Goal: Information Seeking & Learning: Learn about a topic

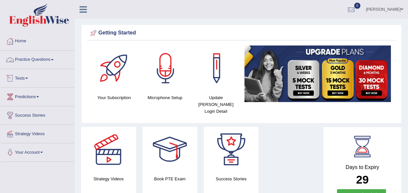
click at [53, 61] on link "Practice Questions" at bounding box center [37, 59] width 74 height 16
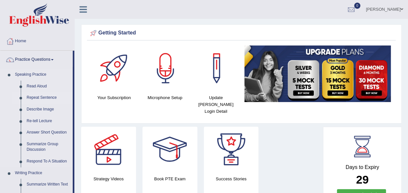
click at [42, 99] on link "Repeat Sentence" at bounding box center [48, 98] width 49 height 12
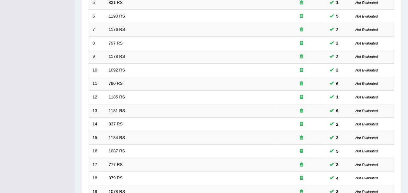
scroll to position [234, 0]
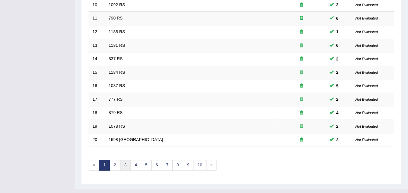
click at [120, 160] on link "3" at bounding box center [125, 165] width 11 height 11
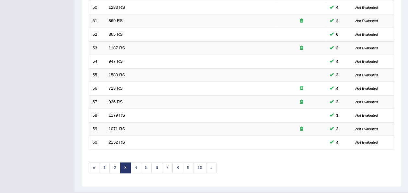
scroll to position [234, 0]
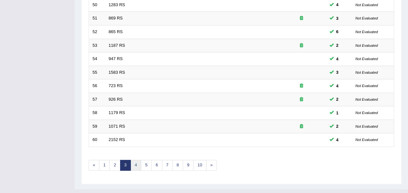
click at [133, 160] on link "4" at bounding box center [136, 165] width 11 height 11
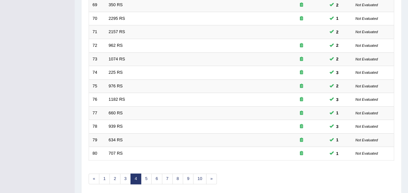
scroll to position [234, 0]
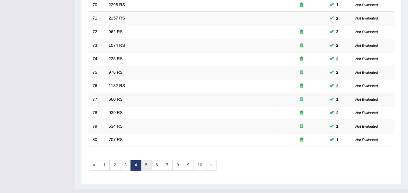
click at [144, 160] on link "5" at bounding box center [146, 165] width 11 height 11
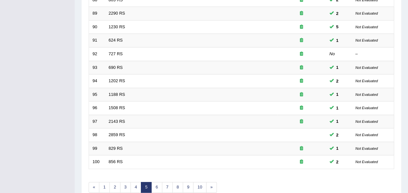
scroll to position [234, 0]
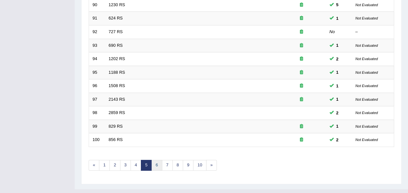
click at [155, 160] on link "6" at bounding box center [156, 165] width 11 height 11
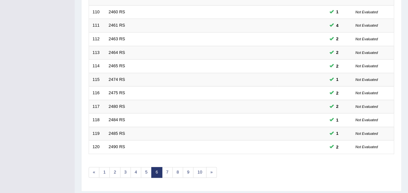
scroll to position [234, 0]
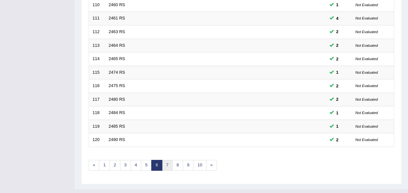
click at [169, 160] on link "7" at bounding box center [167, 165] width 11 height 11
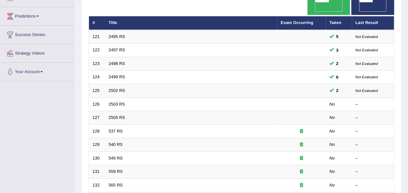
scroll to position [73, 0]
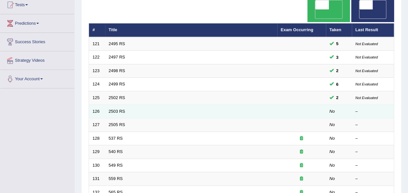
click at [120, 105] on td "2503 RS" at bounding box center [191, 112] width 172 height 14
click at [112, 109] on link "2503 RS" at bounding box center [117, 111] width 17 height 5
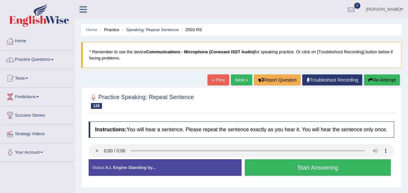
click at [261, 171] on button "Start Answering" at bounding box center [318, 167] width 146 height 17
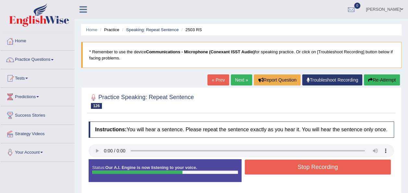
click at [261, 171] on button "Stop Recording" at bounding box center [318, 166] width 146 height 15
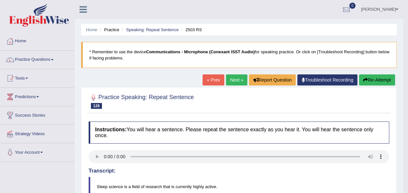
drag, startPoint x: 374, startPoint y: 85, endPoint x: 371, endPoint y: 77, distance: 8.2
click at [371, 77] on button "Re-Attempt" at bounding box center [377, 79] width 36 height 11
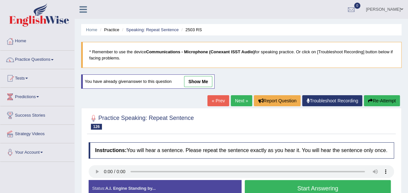
click at [256, 182] on button "Start Answering" at bounding box center [318, 188] width 146 height 17
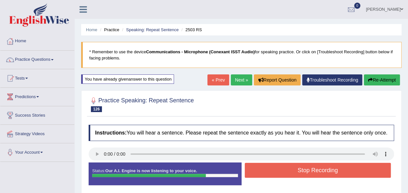
click at [259, 170] on button "Stop Recording" at bounding box center [318, 170] width 146 height 15
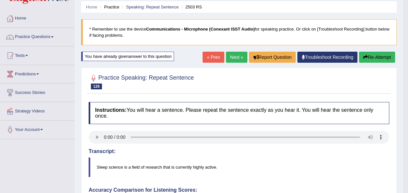
scroll to position [8, 0]
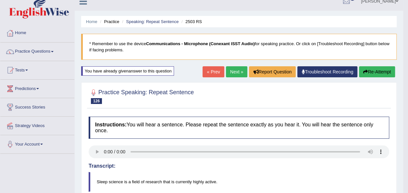
click at [236, 70] on link "Next »" at bounding box center [236, 71] width 21 height 11
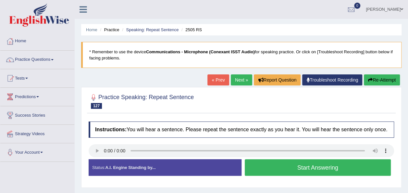
click at [268, 168] on button "Start Answering" at bounding box center [318, 167] width 146 height 17
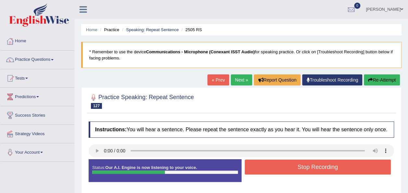
click at [268, 168] on button "Stop Recording" at bounding box center [318, 166] width 146 height 15
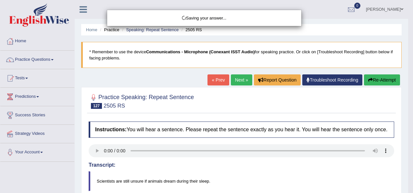
click at [410, 171] on div "Saving your answer..." at bounding box center [206, 96] width 413 height 193
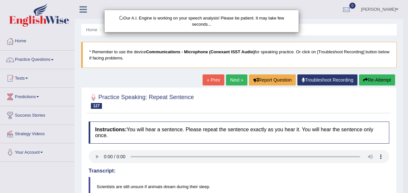
click at [97, 150] on div "Our A.I. Engine is working on your speech analysis! Please be patient. It may t…" at bounding box center [204, 96] width 408 height 193
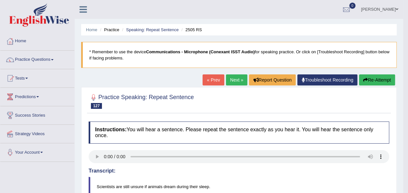
click at [369, 79] on button "Re-Attempt" at bounding box center [377, 79] width 36 height 11
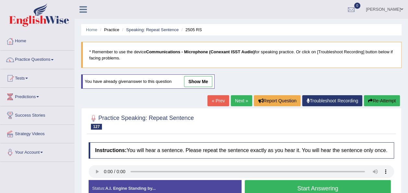
scroll to position [148, 0]
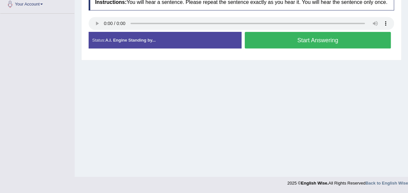
click at [310, 36] on button "Start Answering" at bounding box center [318, 40] width 146 height 17
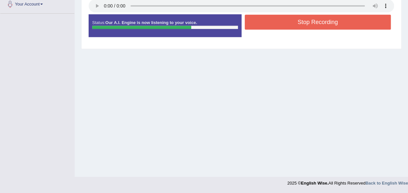
click at [285, 24] on button "Stop Recording" at bounding box center [318, 22] width 146 height 15
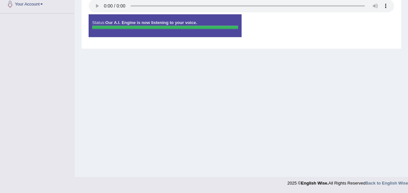
scroll to position [0, 0]
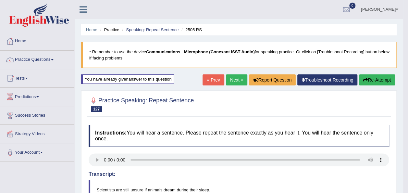
drag, startPoint x: 412, startPoint y: 50, endPoint x: 409, endPoint y: 85, distance: 34.8
click at [367, 80] on button "Re-Attempt" at bounding box center [377, 79] width 36 height 11
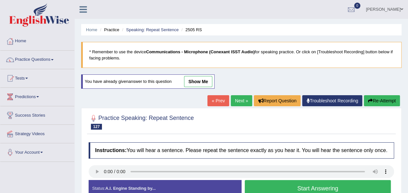
click at [274, 183] on button "Start Answering" at bounding box center [318, 188] width 146 height 17
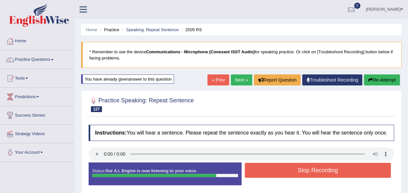
click at [270, 167] on button "Stop Recording" at bounding box center [318, 170] width 146 height 15
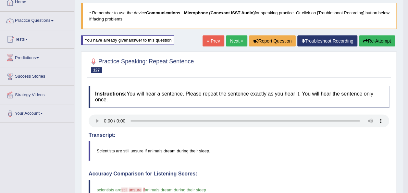
scroll to position [26, 0]
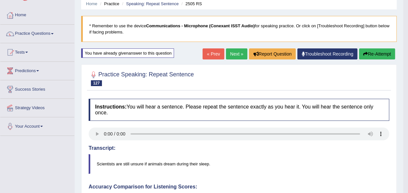
click at [372, 54] on button "Re-Attempt" at bounding box center [377, 53] width 36 height 11
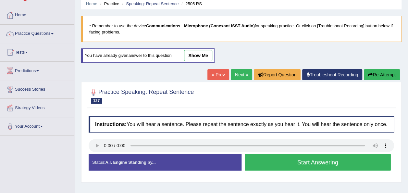
click at [295, 161] on button "Start Answering" at bounding box center [318, 162] width 146 height 17
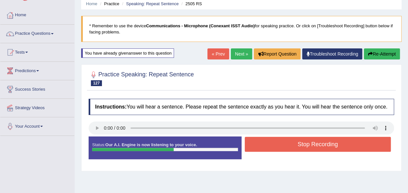
click at [288, 144] on button "Stop Recording" at bounding box center [318, 144] width 146 height 15
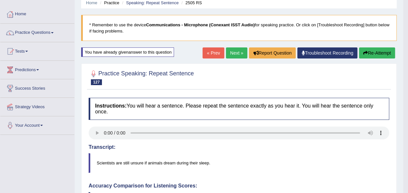
scroll to position [20, 0]
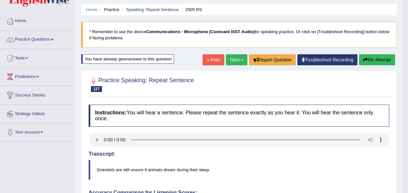
click at [236, 56] on link "Next »" at bounding box center [236, 59] width 21 height 11
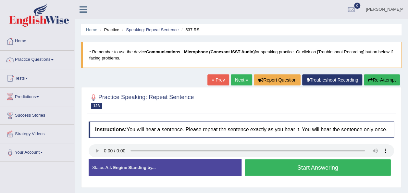
click at [255, 161] on button "Start Answering" at bounding box center [318, 167] width 146 height 17
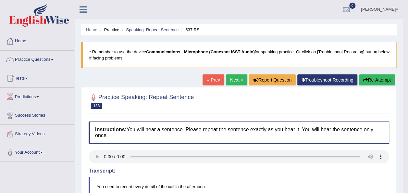
click at [363, 80] on icon "button" at bounding box center [365, 80] width 5 height 5
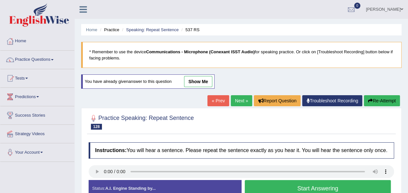
click at [275, 184] on button "Start Answering" at bounding box center [318, 188] width 146 height 17
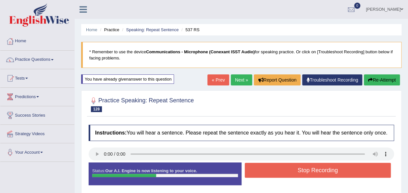
click at [274, 171] on button "Stop Recording" at bounding box center [318, 170] width 146 height 15
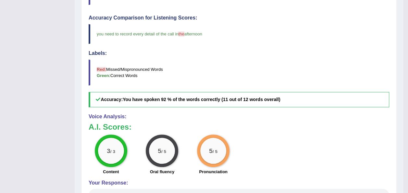
scroll to position [26, 0]
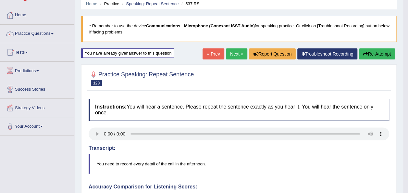
click at [235, 52] on link "Next »" at bounding box center [236, 53] width 21 height 11
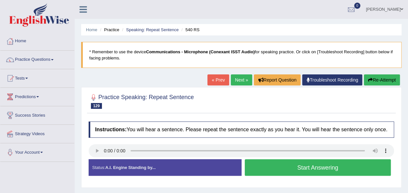
click at [255, 164] on button "Start Answering" at bounding box center [318, 167] width 146 height 17
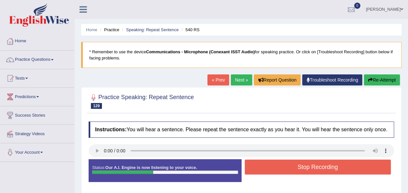
click at [255, 164] on button "Stop Recording" at bounding box center [318, 166] width 146 height 15
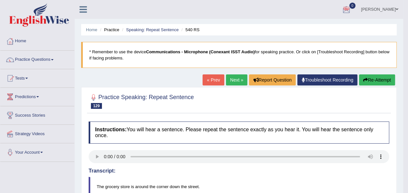
click at [232, 80] on link "Next »" at bounding box center [236, 79] width 21 height 11
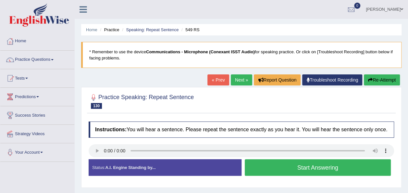
click at [293, 169] on button "Start Answering" at bounding box center [318, 167] width 146 height 17
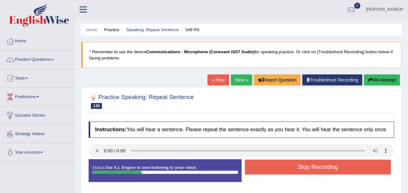
click at [293, 169] on button "Stop Recording" at bounding box center [318, 166] width 146 height 15
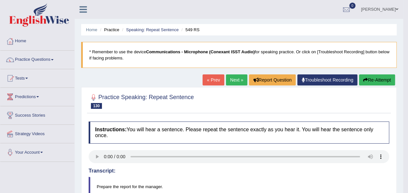
click at [408, 158] on body "Toggle navigation Home Practice Questions Speaking Practice Read Aloud Repeat S…" at bounding box center [204, 96] width 408 height 193
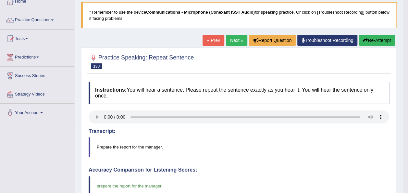
scroll to position [25, 0]
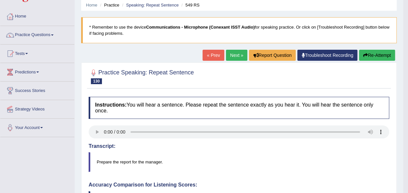
click at [233, 55] on link "Next »" at bounding box center [236, 55] width 21 height 11
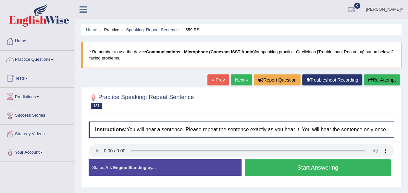
click at [249, 162] on button "Start Answering" at bounding box center [318, 167] width 146 height 17
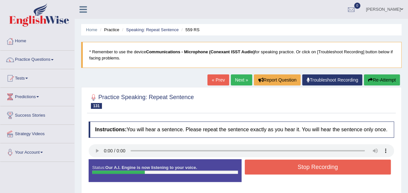
click at [249, 162] on button "Stop Recording" at bounding box center [318, 166] width 146 height 15
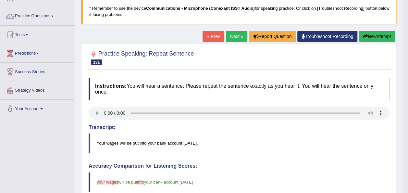
scroll to position [43, 0]
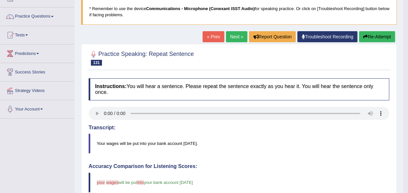
click at [372, 36] on button "Re-Attempt" at bounding box center [377, 36] width 36 height 11
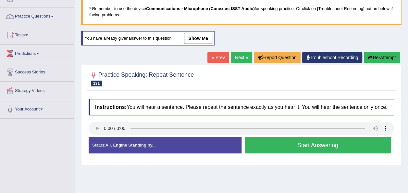
click at [296, 144] on button "Start Answering" at bounding box center [318, 145] width 146 height 17
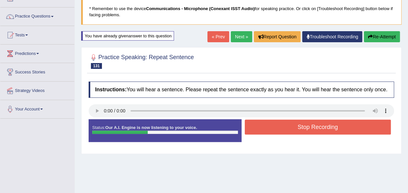
click at [293, 132] on button "Stop Recording" at bounding box center [318, 126] width 146 height 15
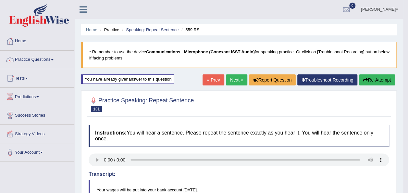
click at [235, 82] on link "Next »" at bounding box center [236, 79] width 21 height 11
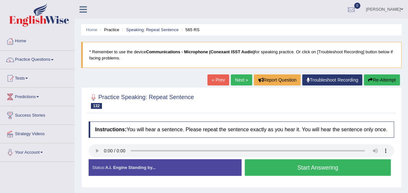
click at [289, 172] on button "Start Answering" at bounding box center [318, 167] width 146 height 17
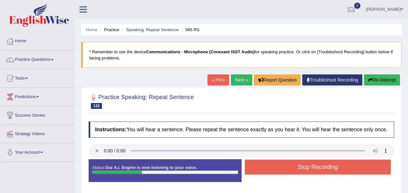
click at [289, 172] on button "Stop Recording" at bounding box center [318, 166] width 146 height 15
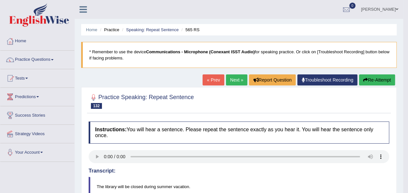
scroll to position [168, 0]
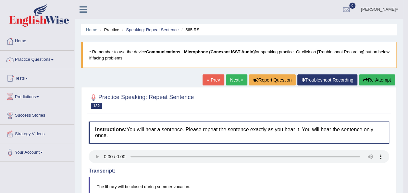
click at [233, 79] on link "Next »" at bounding box center [236, 79] width 21 height 11
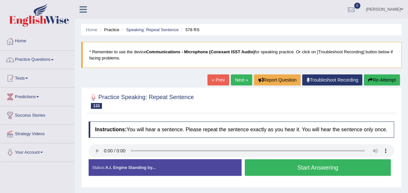
click at [252, 170] on button "Start Answering" at bounding box center [318, 167] width 146 height 17
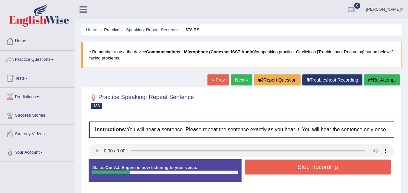
click at [252, 170] on button "Stop Recording" at bounding box center [318, 166] width 146 height 15
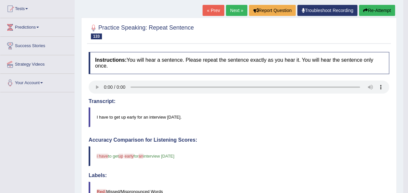
scroll to position [28, 0]
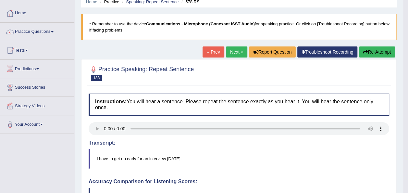
click at [374, 53] on button "Re-Attempt" at bounding box center [377, 51] width 36 height 11
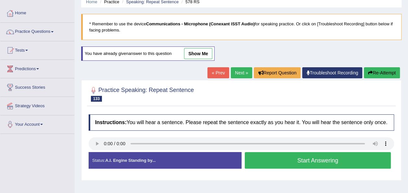
click at [274, 155] on button "Start Answering" at bounding box center [318, 160] width 146 height 17
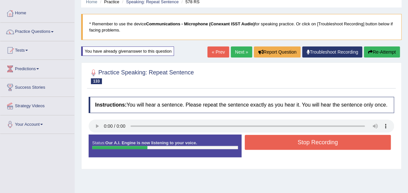
click at [271, 136] on button "Stop Recording" at bounding box center [318, 142] width 146 height 15
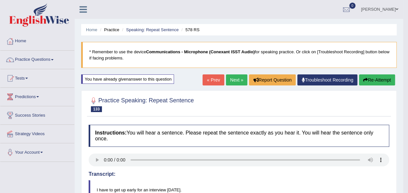
click at [235, 81] on link "Next »" at bounding box center [236, 79] width 21 height 11
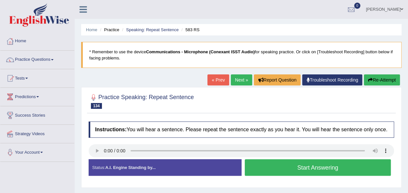
click at [256, 165] on button "Start Answering" at bounding box center [318, 167] width 146 height 17
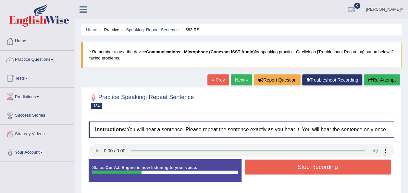
click at [256, 165] on button "Stop Recording" at bounding box center [318, 166] width 146 height 15
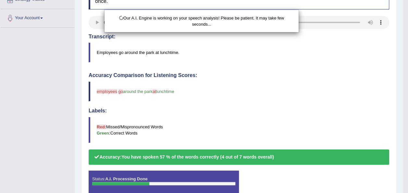
scroll to position [161, 0]
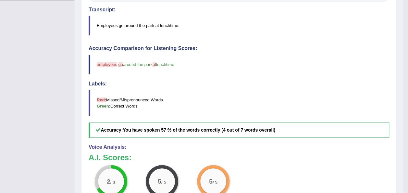
scroll to position [0, 0]
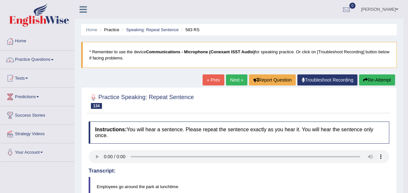
click at [374, 79] on button "Re-Attempt" at bounding box center [377, 79] width 36 height 11
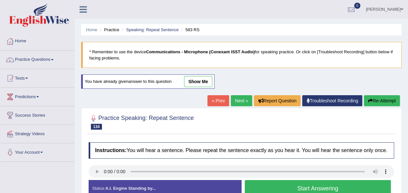
click at [258, 182] on button "Start Answering" at bounding box center [318, 188] width 146 height 17
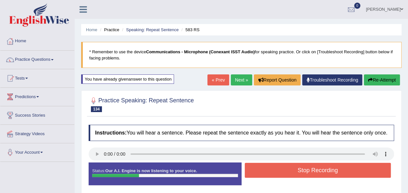
click at [266, 168] on button "Stop Recording" at bounding box center [318, 170] width 146 height 15
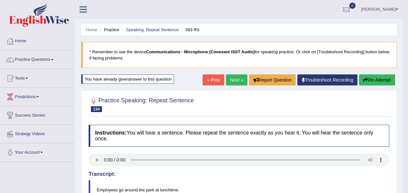
click at [237, 78] on link "Next »" at bounding box center [236, 79] width 21 height 11
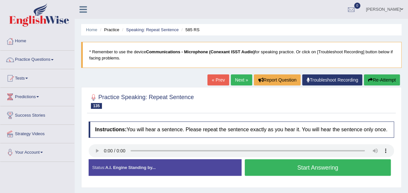
click at [264, 167] on button "Start Answering" at bounding box center [318, 167] width 146 height 17
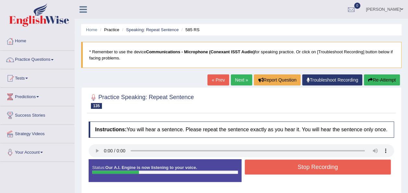
click at [264, 167] on button "Stop Recording" at bounding box center [318, 166] width 146 height 15
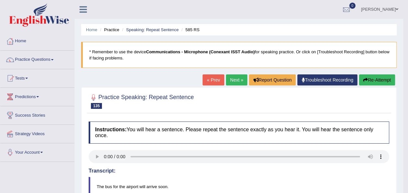
click at [230, 78] on link "Next »" at bounding box center [236, 79] width 21 height 11
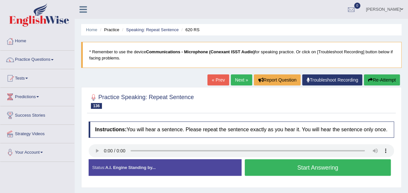
click at [250, 159] on button "Start Answering" at bounding box center [318, 167] width 146 height 17
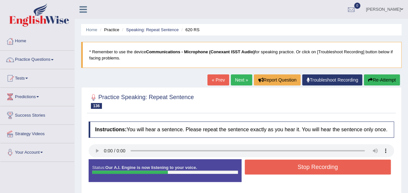
click at [250, 159] on button "Stop Recording" at bounding box center [318, 166] width 146 height 15
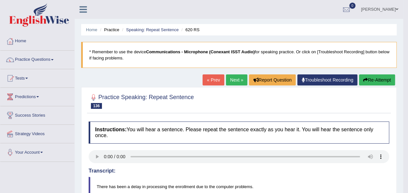
click at [373, 77] on button "Re-Attempt" at bounding box center [377, 79] width 36 height 11
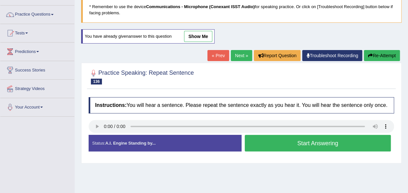
scroll to position [42, 0]
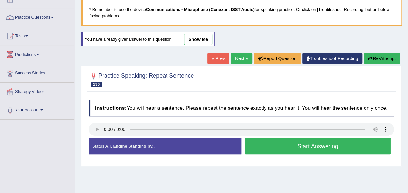
click at [299, 143] on button "Start Answering" at bounding box center [318, 146] width 146 height 17
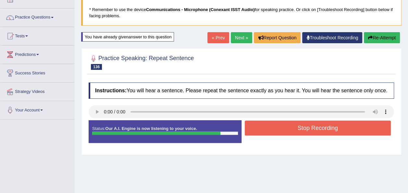
click at [296, 127] on button "Stop Recording" at bounding box center [318, 127] width 146 height 15
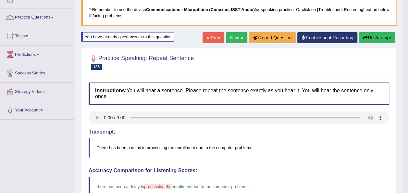
click at [382, 40] on button "Re-Attempt" at bounding box center [377, 37] width 36 height 11
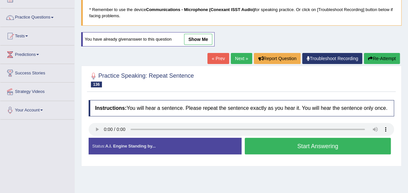
click at [279, 144] on button "Start Answering" at bounding box center [318, 146] width 146 height 17
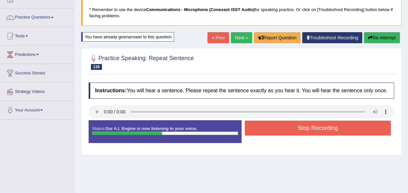
click at [281, 125] on button "Stop Recording" at bounding box center [318, 127] width 146 height 15
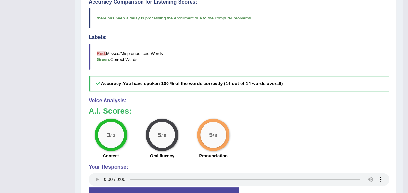
scroll to position [42, 0]
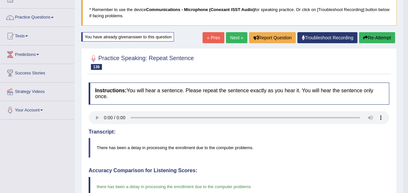
click at [238, 36] on link "Next »" at bounding box center [236, 37] width 21 height 11
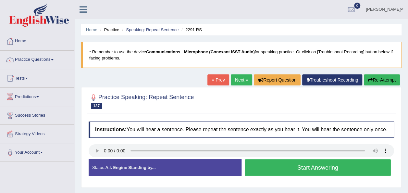
click at [260, 167] on button "Start Answering" at bounding box center [318, 167] width 146 height 17
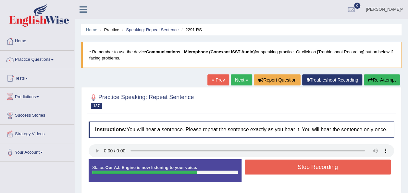
click at [260, 167] on button "Stop Recording" at bounding box center [318, 166] width 146 height 15
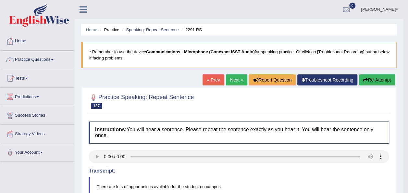
click at [368, 79] on button "Re-Attempt" at bounding box center [377, 79] width 36 height 11
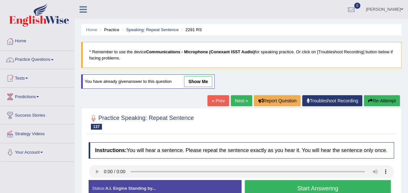
click at [269, 188] on button "Start Answering" at bounding box center [318, 188] width 146 height 17
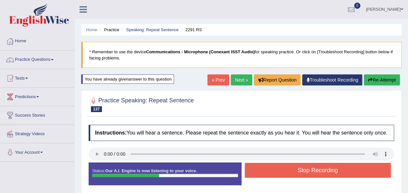
click at [261, 172] on button "Stop Recording" at bounding box center [318, 170] width 146 height 15
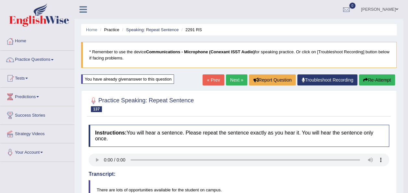
click at [235, 78] on link "Next »" at bounding box center [236, 79] width 21 height 11
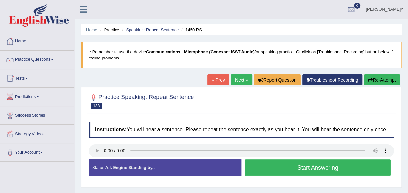
click at [253, 162] on button "Start Answering" at bounding box center [318, 167] width 146 height 17
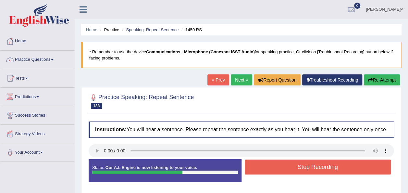
click at [253, 162] on button "Stop Recording" at bounding box center [318, 166] width 146 height 15
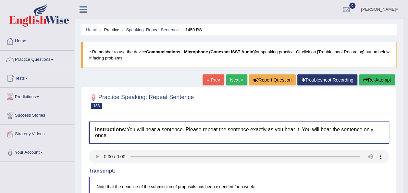
click at [375, 79] on button "Re-Attempt" at bounding box center [377, 79] width 36 height 11
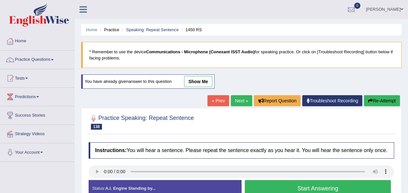
click at [318, 190] on button "Start Answering" at bounding box center [318, 188] width 146 height 17
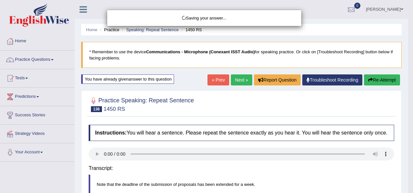
click at [286, 169] on div "Saving your answer..." at bounding box center [206, 96] width 413 height 193
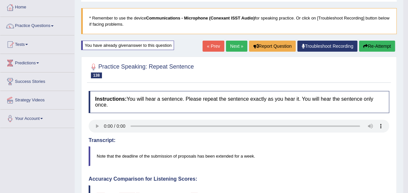
scroll to position [13, 0]
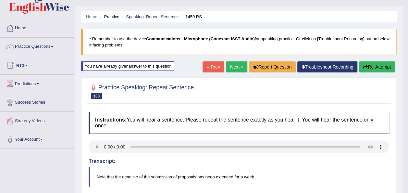
click at [230, 72] on link "Next »" at bounding box center [236, 66] width 21 height 11
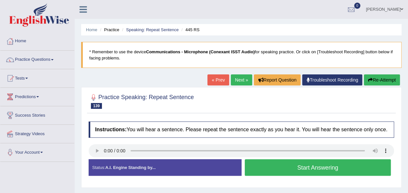
click at [277, 169] on button "Start Answering" at bounding box center [318, 167] width 146 height 17
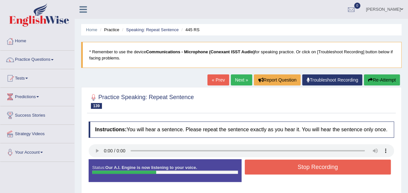
click at [277, 169] on button "Stop Recording" at bounding box center [318, 166] width 146 height 15
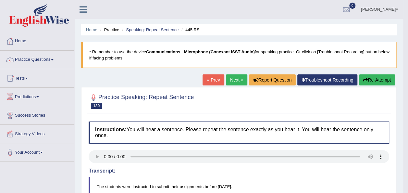
click at [233, 77] on link "Next »" at bounding box center [236, 79] width 21 height 11
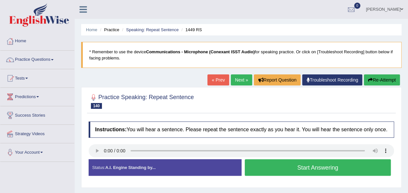
click at [263, 171] on button "Start Answering" at bounding box center [318, 167] width 146 height 17
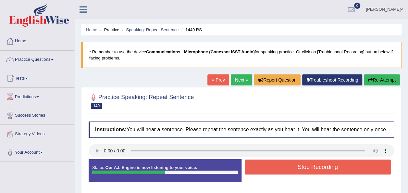
click at [263, 171] on button "Stop Recording" at bounding box center [318, 166] width 146 height 15
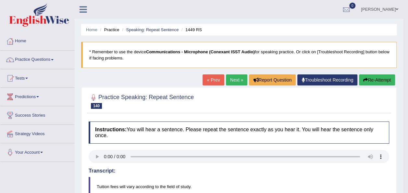
click at [369, 81] on button "Re-Attempt" at bounding box center [377, 79] width 36 height 11
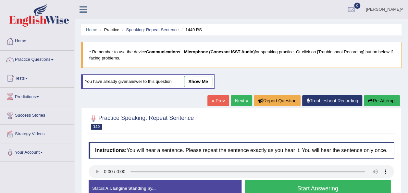
click at [275, 184] on button "Start Answering" at bounding box center [318, 188] width 146 height 17
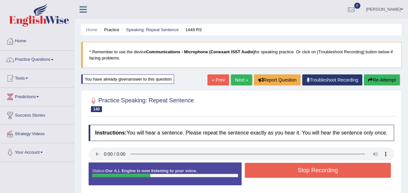
click at [270, 173] on button "Stop Recording" at bounding box center [318, 170] width 146 height 15
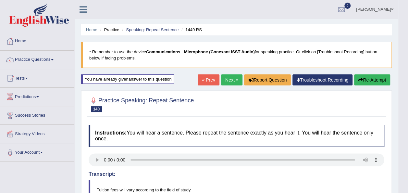
scroll to position [164, 0]
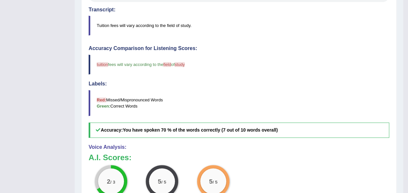
scroll to position [0, 0]
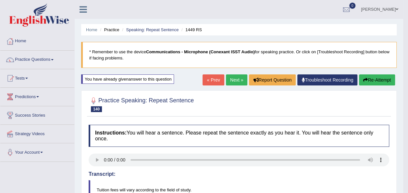
click at [371, 81] on button "Re-Attempt" at bounding box center [377, 79] width 36 height 11
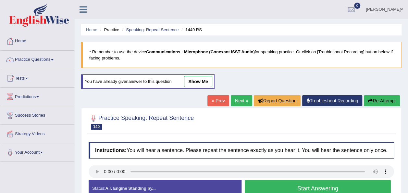
click at [264, 186] on button "Start Answering" at bounding box center [318, 188] width 146 height 17
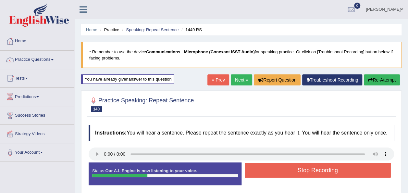
click at [264, 170] on button "Stop Recording" at bounding box center [318, 170] width 146 height 15
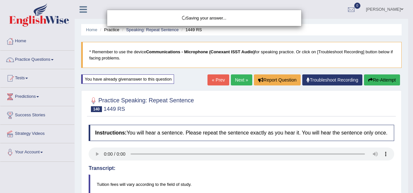
click at [408, 135] on div "Saving your answer..." at bounding box center [206, 96] width 413 height 193
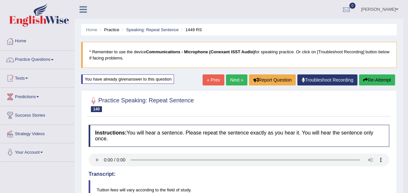
click at [240, 76] on link "Next »" at bounding box center [236, 79] width 21 height 11
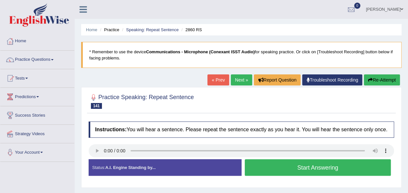
click at [282, 167] on button "Start Answering" at bounding box center [318, 167] width 146 height 17
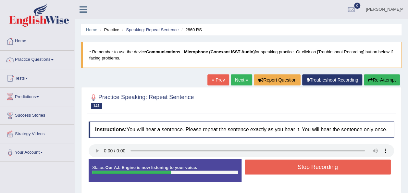
click at [282, 167] on button "Stop Recording" at bounding box center [318, 166] width 146 height 15
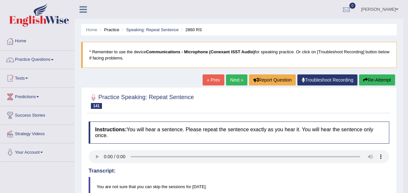
click at [373, 84] on button "Re-Attempt" at bounding box center [377, 79] width 36 height 11
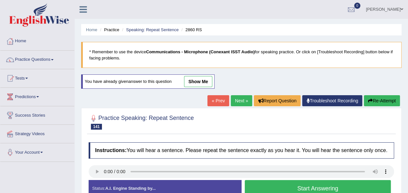
click at [280, 185] on button "Start Answering" at bounding box center [318, 188] width 146 height 17
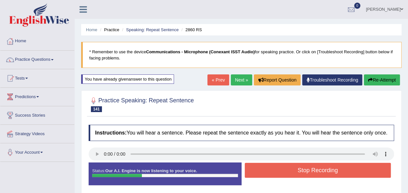
click at [277, 168] on button "Stop Recording" at bounding box center [318, 170] width 146 height 15
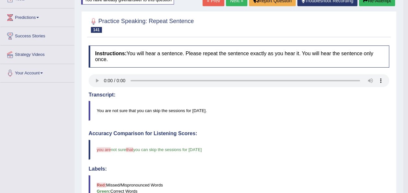
scroll to position [60, 0]
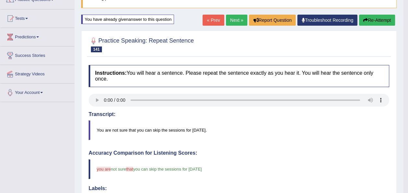
click at [237, 20] on link "Next »" at bounding box center [236, 20] width 21 height 11
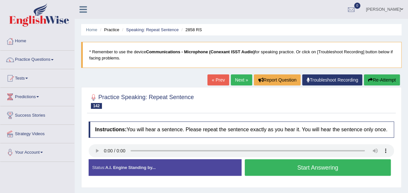
click at [268, 162] on button "Start Answering" at bounding box center [318, 167] width 146 height 17
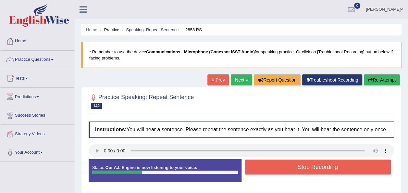
click at [268, 162] on button "Stop Recording" at bounding box center [318, 166] width 146 height 15
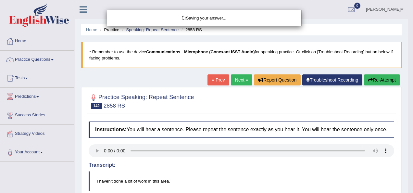
click at [410, 144] on div "Saving your answer..." at bounding box center [206, 96] width 413 height 193
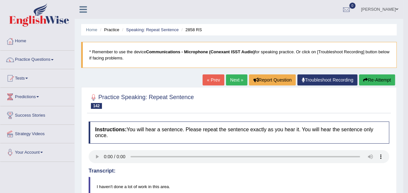
click at [236, 80] on link "Next »" at bounding box center [236, 79] width 21 height 11
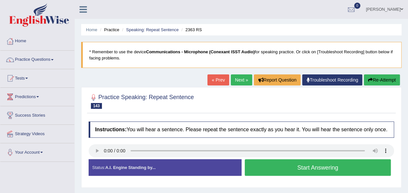
click at [291, 163] on button "Start Answering" at bounding box center [318, 167] width 146 height 17
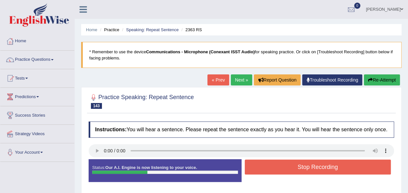
click at [291, 163] on button "Stop Recording" at bounding box center [318, 166] width 146 height 15
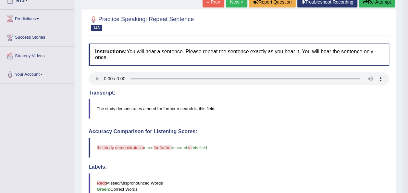
scroll to position [65, 0]
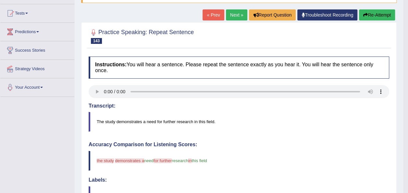
click at [374, 14] on button "Re-Attempt" at bounding box center [377, 14] width 36 height 11
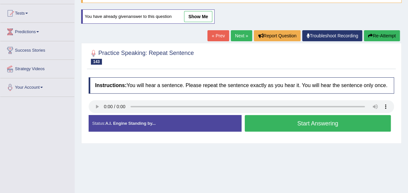
click at [248, 118] on button "Start Answering" at bounding box center [318, 123] width 146 height 17
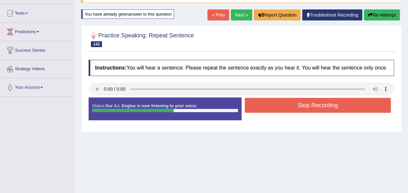
click at [258, 98] on button "Stop Recording" at bounding box center [318, 105] width 146 height 15
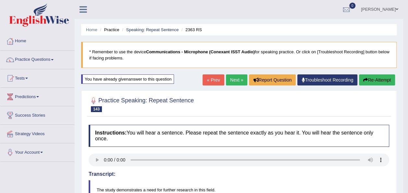
click at [368, 81] on button "Re-Attempt" at bounding box center [377, 79] width 36 height 11
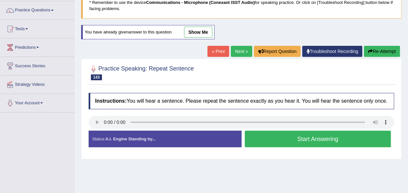
scroll to position [50, 0]
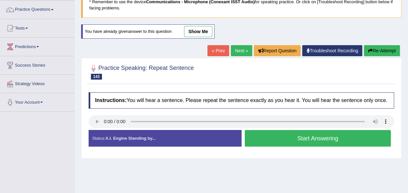
click at [306, 135] on button "Start Answering" at bounding box center [318, 138] width 146 height 17
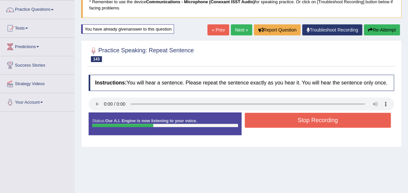
click at [299, 123] on button "Stop Recording" at bounding box center [318, 120] width 146 height 15
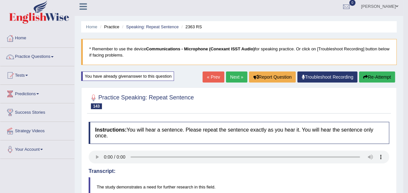
scroll to position [0, 0]
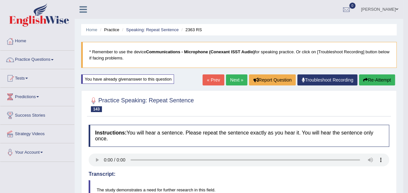
click at [231, 79] on link "Next »" at bounding box center [236, 79] width 21 height 11
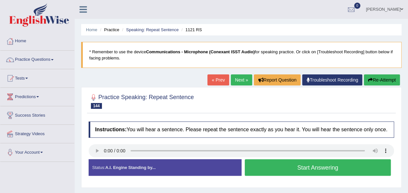
click at [265, 166] on button "Start Answering" at bounding box center [318, 167] width 146 height 17
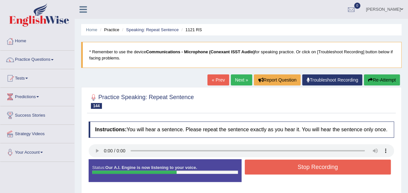
click at [265, 166] on button "Stop Recording" at bounding box center [318, 166] width 146 height 15
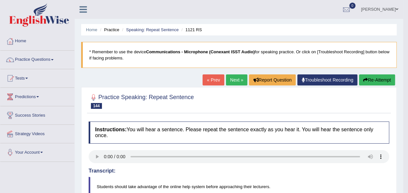
click at [371, 79] on button "Re-Attempt" at bounding box center [377, 79] width 36 height 11
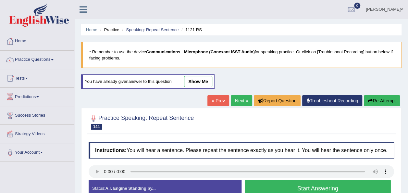
click at [313, 184] on button "Start Answering" at bounding box center [318, 188] width 146 height 17
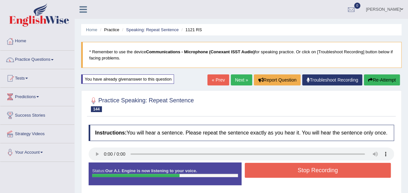
click at [302, 168] on button "Stop Recording" at bounding box center [318, 170] width 146 height 15
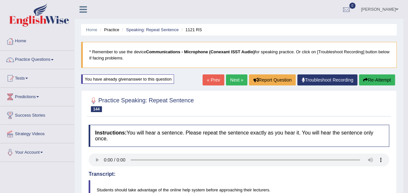
click at [375, 81] on button "Re-Attempt" at bounding box center [377, 79] width 36 height 11
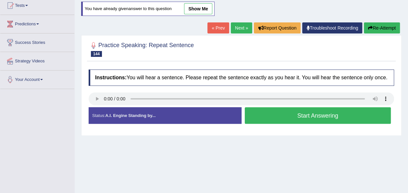
scroll to position [74, 0]
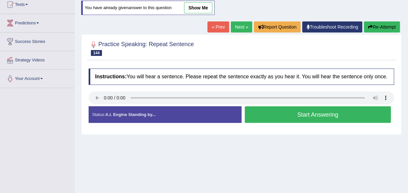
click at [273, 116] on button "Start Answering" at bounding box center [318, 114] width 146 height 17
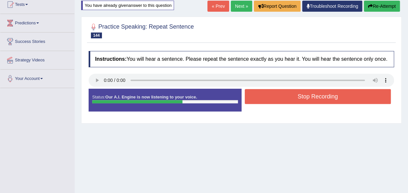
click at [274, 93] on button "Stop Recording" at bounding box center [318, 96] width 146 height 15
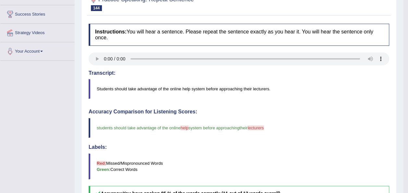
scroll to position [42, 0]
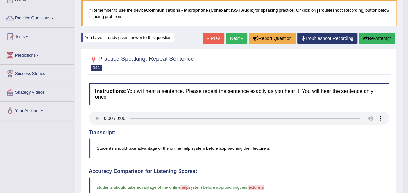
click at [234, 34] on link "Next »" at bounding box center [236, 38] width 21 height 11
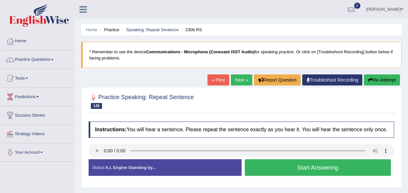
click at [266, 169] on button "Start Answering" at bounding box center [318, 167] width 146 height 17
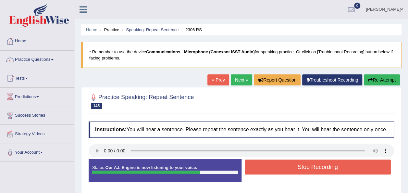
click at [266, 169] on button "Stop Recording" at bounding box center [318, 166] width 146 height 15
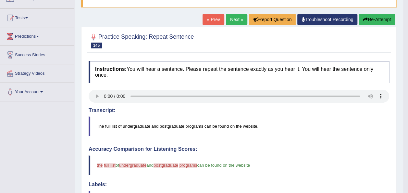
scroll to position [45, 0]
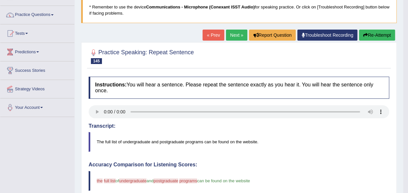
click at [383, 35] on button "Re-Attempt" at bounding box center [377, 35] width 36 height 11
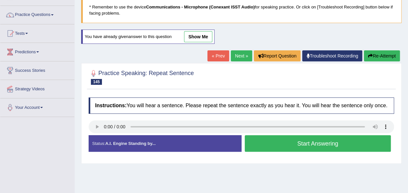
click at [266, 145] on button "Start Answering" at bounding box center [318, 143] width 146 height 17
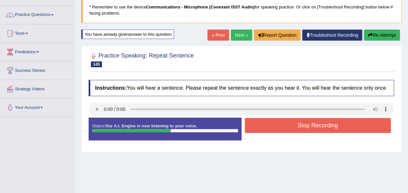
click at [261, 121] on button "Stop Recording" at bounding box center [318, 125] width 146 height 15
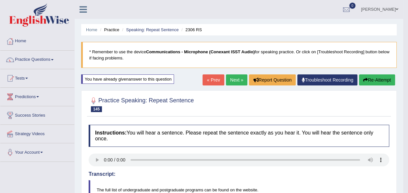
click at [236, 79] on link "Next »" at bounding box center [236, 79] width 21 height 11
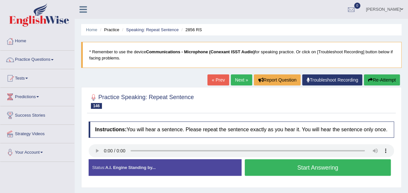
click at [268, 162] on button "Start Answering" at bounding box center [318, 167] width 146 height 17
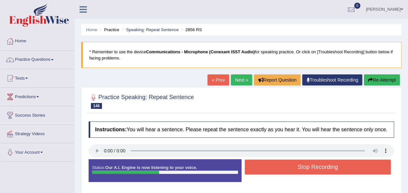
click at [268, 162] on button "Stop Recording" at bounding box center [318, 166] width 146 height 15
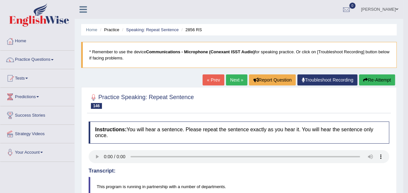
click at [240, 76] on link "Next »" at bounding box center [236, 79] width 21 height 11
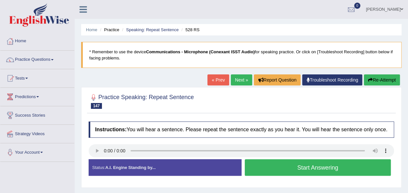
click at [262, 170] on button "Start Answering" at bounding box center [318, 167] width 146 height 17
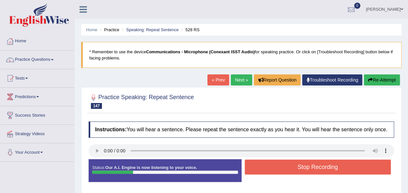
click at [262, 170] on button "Stop Recording" at bounding box center [318, 166] width 146 height 15
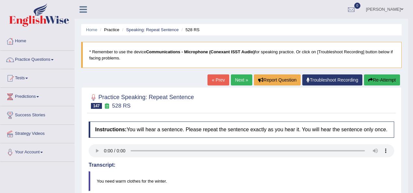
click at [410, 136] on div "Saving your answer..." at bounding box center [206, 96] width 413 height 193
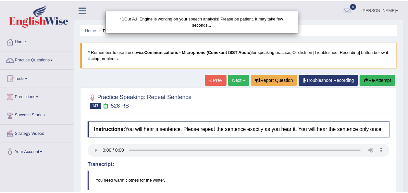
scroll to position [161, 0]
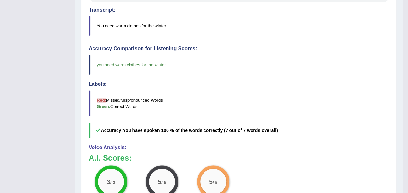
drag, startPoint x: 408, startPoint y: 43, endPoint x: 411, endPoint y: 41, distance: 3.6
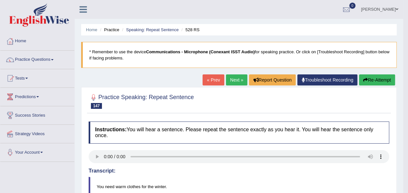
click at [236, 81] on link "Next »" at bounding box center [236, 79] width 21 height 11
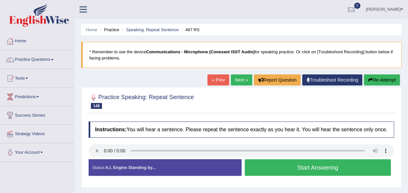
click at [259, 162] on button "Start Answering" at bounding box center [318, 167] width 146 height 17
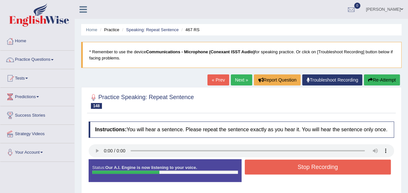
click at [259, 162] on button "Stop Recording" at bounding box center [318, 166] width 146 height 15
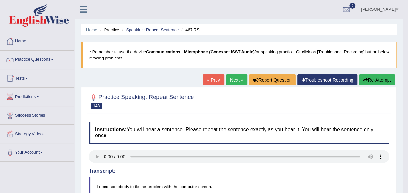
click at [236, 86] on div "« Prev Next » Report Question Troubleshoot Recording Re-Attempt" at bounding box center [300, 80] width 194 height 13
click at [236, 79] on link "Next »" at bounding box center [236, 79] width 21 height 11
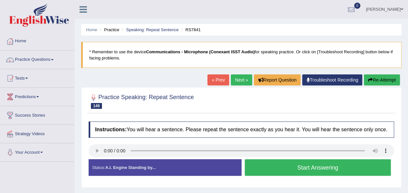
click at [253, 166] on button "Start Answering" at bounding box center [318, 167] width 146 height 17
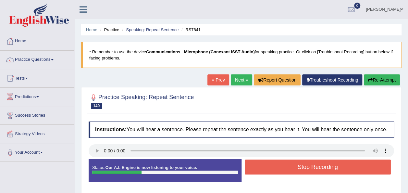
click at [253, 166] on button "Stop Recording" at bounding box center [318, 166] width 146 height 15
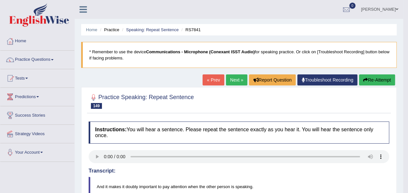
click at [370, 82] on button "Re-Attempt" at bounding box center [377, 79] width 36 height 11
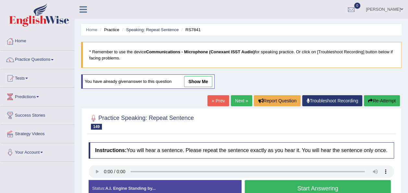
click at [249, 188] on button "Start Answering" at bounding box center [318, 188] width 146 height 17
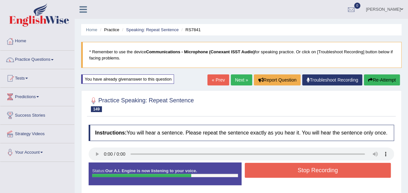
click at [259, 170] on button "Stop Recording" at bounding box center [318, 170] width 146 height 15
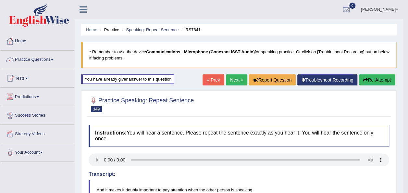
click at [369, 82] on button "Re-Attempt" at bounding box center [377, 79] width 36 height 11
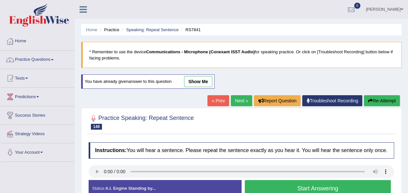
click at [248, 184] on button "Start Answering" at bounding box center [318, 188] width 146 height 17
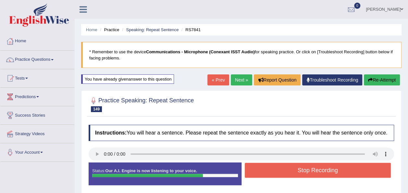
click at [256, 167] on button "Stop Recording" at bounding box center [318, 170] width 146 height 15
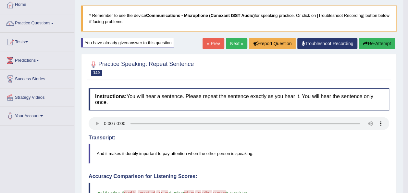
scroll to position [13, 0]
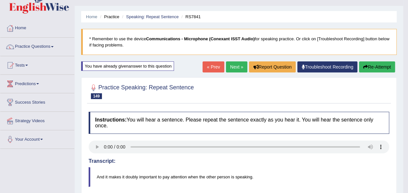
click at [364, 68] on icon "button" at bounding box center [365, 67] width 5 height 5
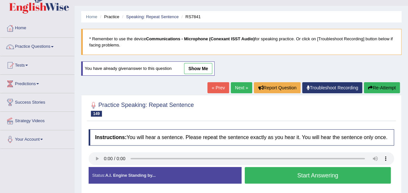
click at [282, 171] on button "Start Answering" at bounding box center [318, 175] width 146 height 17
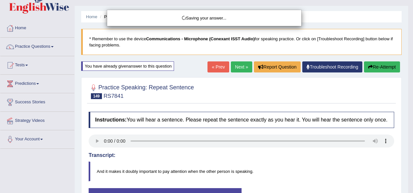
click at [410, 146] on div "Saving your answer..." at bounding box center [206, 96] width 413 height 193
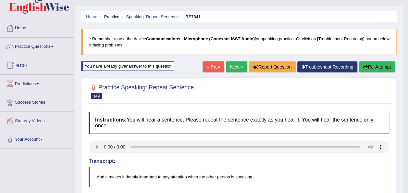
click at [364, 63] on button "Re-Attempt" at bounding box center [377, 66] width 36 height 11
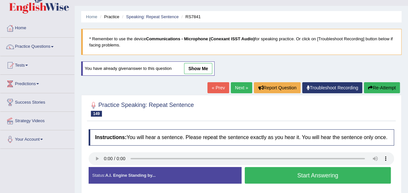
click at [305, 172] on button "Start Answering" at bounding box center [318, 175] width 146 height 17
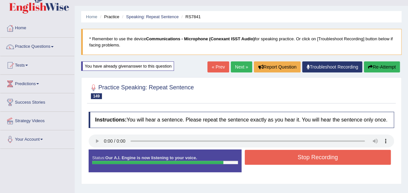
click at [292, 157] on button "Stop Recording" at bounding box center [318, 157] width 146 height 15
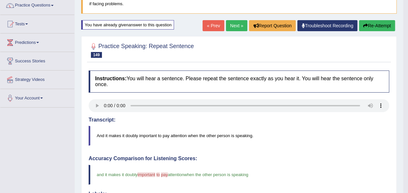
scroll to position [39, 0]
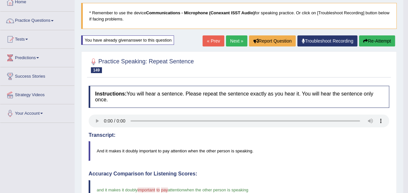
click at [236, 42] on link "Next »" at bounding box center [236, 40] width 21 height 11
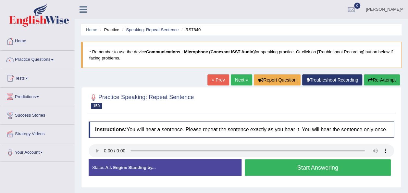
click at [257, 167] on button "Start Answering" at bounding box center [318, 167] width 146 height 17
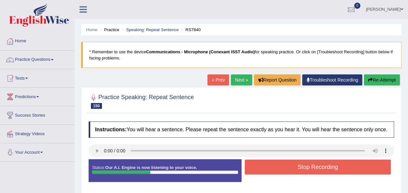
click at [257, 167] on button "Stop Recording" at bounding box center [318, 166] width 146 height 15
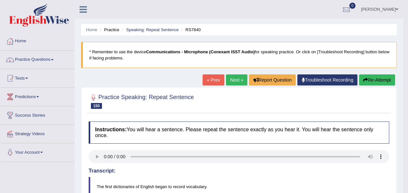
click at [371, 80] on button "Re-Attempt" at bounding box center [377, 79] width 36 height 11
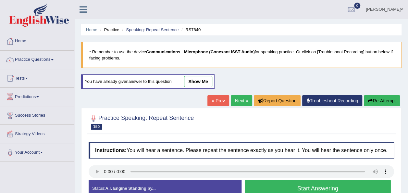
click at [269, 189] on button "Start Answering" at bounding box center [318, 188] width 146 height 17
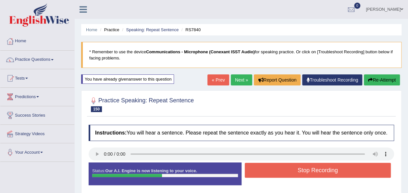
click at [268, 166] on button "Stop Recording" at bounding box center [318, 170] width 146 height 15
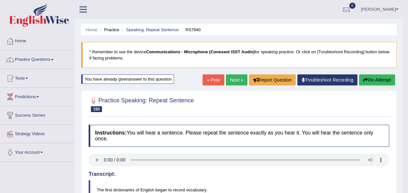
click at [235, 79] on link "Next »" at bounding box center [236, 79] width 21 height 11
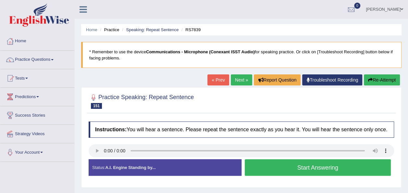
click at [261, 169] on button "Start Answering" at bounding box center [318, 167] width 146 height 17
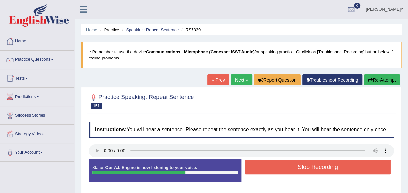
click at [261, 169] on button "Stop Recording" at bounding box center [318, 166] width 146 height 15
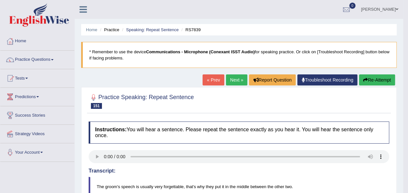
click at [365, 80] on icon "button" at bounding box center [365, 80] width 5 height 5
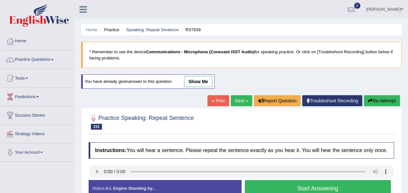
click at [278, 186] on button "Start Answering" at bounding box center [318, 188] width 146 height 17
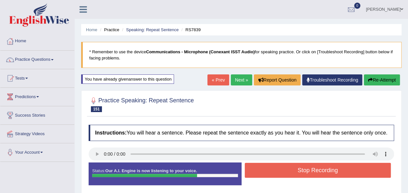
click at [290, 170] on button "Stop Recording" at bounding box center [318, 170] width 146 height 15
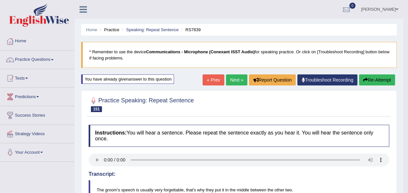
click at [380, 76] on button "Re-Attempt" at bounding box center [377, 79] width 36 height 11
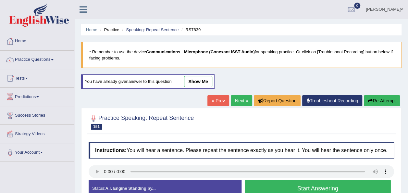
click at [290, 185] on button "Start Answering" at bounding box center [318, 188] width 146 height 17
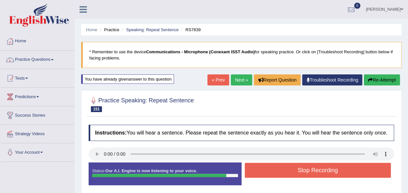
click at [284, 170] on button "Stop Recording" at bounding box center [318, 170] width 146 height 15
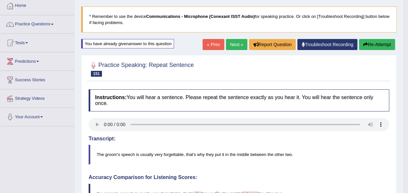
scroll to position [26, 0]
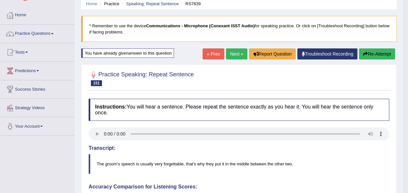
click at [237, 50] on link "Next »" at bounding box center [236, 53] width 21 height 11
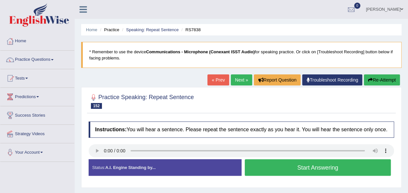
click at [265, 161] on button "Start Answering" at bounding box center [318, 167] width 146 height 17
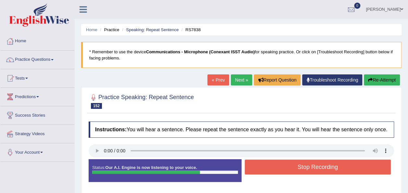
click at [265, 161] on button "Stop Recording" at bounding box center [318, 166] width 146 height 15
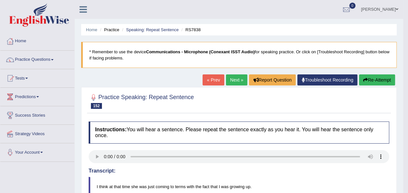
click at [377, 78] on button "Re-Attempt" at bounding box center [377, 79] width 36 height 11
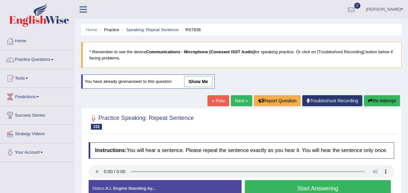
click at [265, 186] on button "Start Answering" at bounding box center [318, 188] width 146 height 17
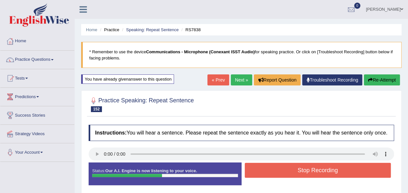
click at [315, 165] on button "Stop Recording" at bounding box center [318, 170] width 146 height 15
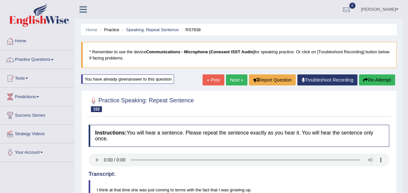
click at [372, 79] on button "Re-Attempt" at bounding box center [377, 79] width 36 height 11
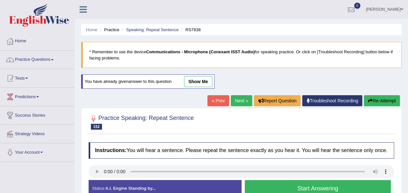
click at [272, 183] on button "Start Answering" at bounding box center [318, 188] width 146 height 17
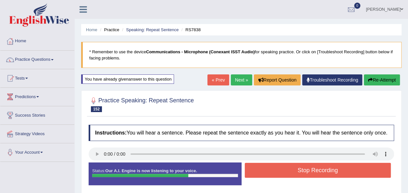
click at [268, 165] on button "Stop Recording" at bounding box center [318, 170] width 146 height 15
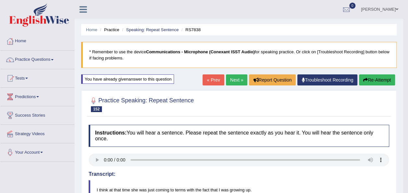
click at [234, 78] on link "Next »" at bounding box center [236, 79] width 21 height 11
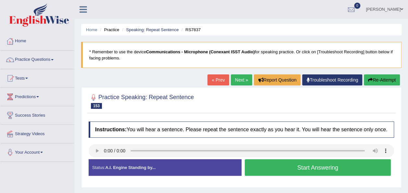
click at [288, 168] on button "Start Answering" at bounding box center [318, 167] width 146 height 17
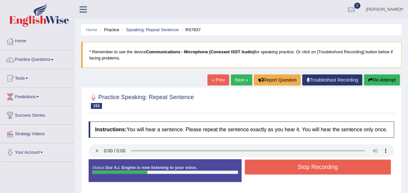
click at [288, 168] on button "Stop Recording" at bounding box center [318, 166] width 146 height 15
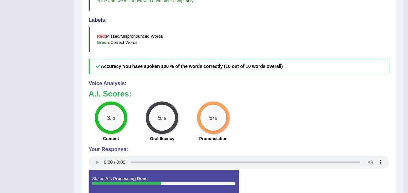
scroll to position [56, 0]
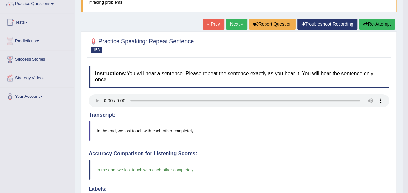
click at [234, 26] on link "Next »" at bounding box center [236, 24] width 21 height 11
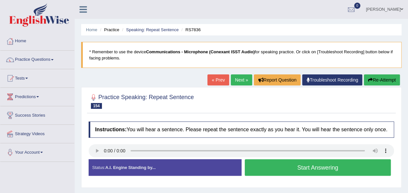
click at [267, 169] on button "Start Answering" at bounding box center [318, 167] width 146 height 17
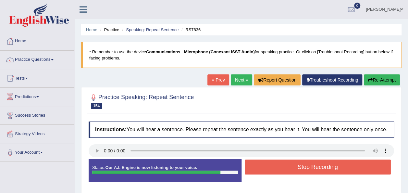
click at [267, 169] on button "Stop Recording" at bounding box center [318, 166] width 146 height 15
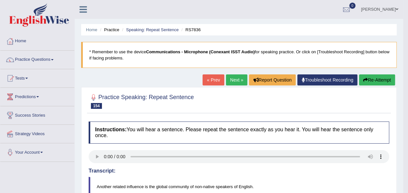
click at [363, 75] on button "Re-Attempt" at bounding box center [377, 79] width 36 height 11
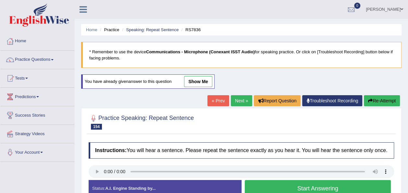
click at [262, 185] on button "Start Answering" at bounding box center [318, 188] width 146 height 17
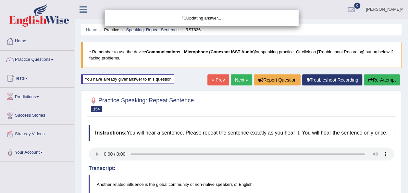
click at [364, 76] on body "Toggle navigation Home Practice Questions Speaking Practice Read Aloud Repeat S…" at bounding box center [204, 96] width 408 height 193
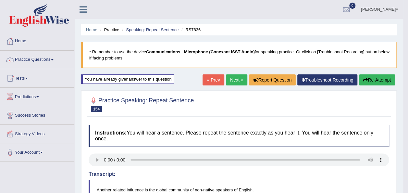
click at [364, 76] on button "Re-Attempt" at bounding box center [377, 79] width 36 height 11
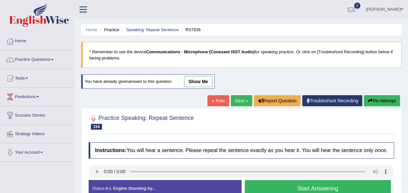
click at [272, 185] on button "Start Answering" at bounding box center [318, 188] width 146 height 17
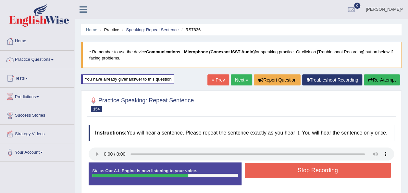
click at [260, 168] on button "Stop Recording" at bounding box center [318, 170] width 146 height 15
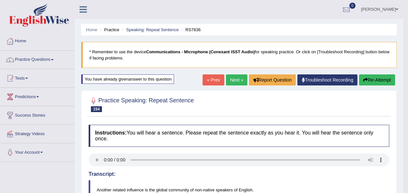
click at [369, 79] on button "Re-Attempt" at bounding box center [377, 79] width 36 height 11
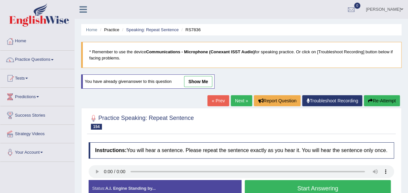
click at [306, 187] on button "Start Answering" at bounding box center [318, 188] width 146 height 17
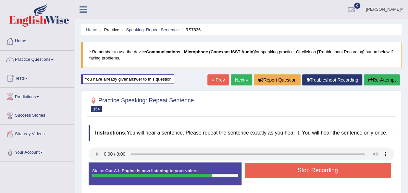
click at [295, 168] on button "Stop Recording" at bounding box center [318, 170] width 146 height 15
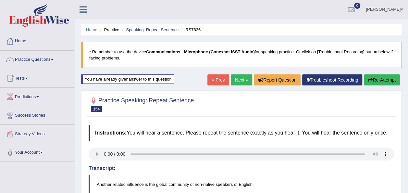
click at [368, 77] on body "Toggle navigation Home Practice Questions Speaking Practice Read Aloud Repeat S…" at bounding box center [204, 96] width 408 height 193
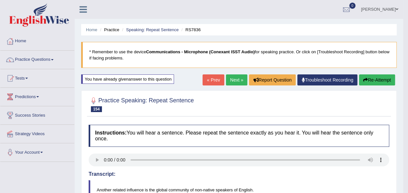
click at [368, 77] on button "Re-Attempt" at bounding box center [377, 79] width 36 height 11
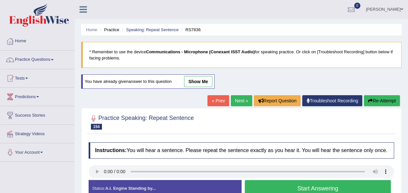
click at [257, 185] on button "Start Answering" at bounding box center [318, 188] width 146 height 17
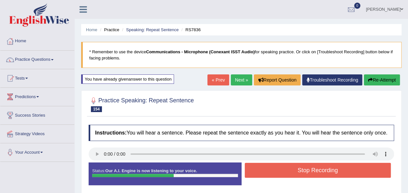
click at [263, 168] on button "Stop Recording" at bounding box center [318, 170] width 146 height 15
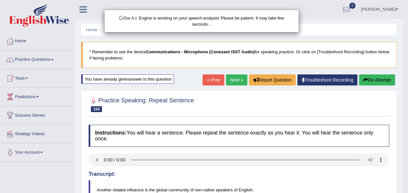
click at [408, 171] on html "Toggle navigation Home Practice Questions Speaking Practice Read Aloud Repeat S…" at bounding box center [204, 96] width 408 height 193
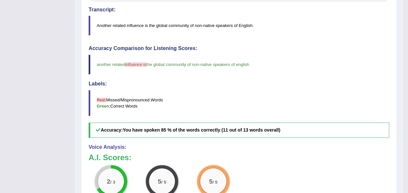
scroll to position [0, 0]
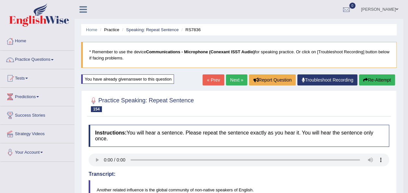
click at [239, 78] on link "Next »" at bounding box center [236, 79] width 21 height 11
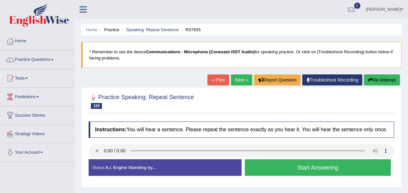
click at [253, 168] on button "Start Answering" at bounding box center [318, 167] width 146 height 17
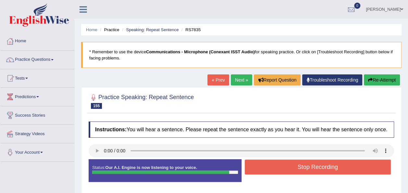
click at [253, 168] on button "Stop Recording" at bounding box center [318, 166] width 146 height 15
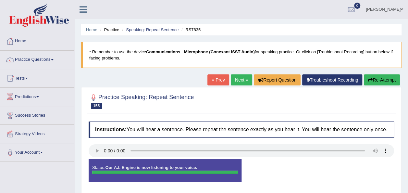
click at [253, 168] on div "Status: Our A.I. Engine is now listening to your voice. Start Answering Stop Re…" at bounding box center [241, 173] width 305 height 29
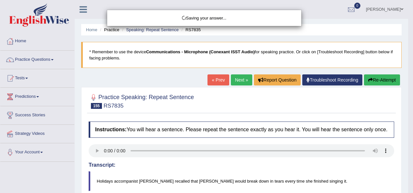
click at [281, 154] on div "Saving your answer..." at bounding box center [206, 96] width 413 height 193
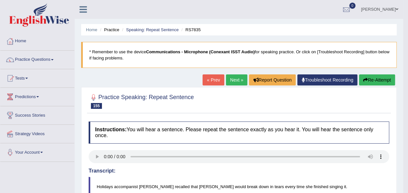
click at [380, 78] on button "Re-Attempt" at bounding box center [377, 79] width 36 height 11
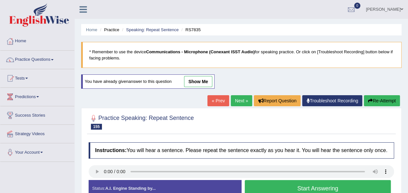
click at [248, 187] on button "Start Answering" at bounding box center [318, 188] width 146 height 17
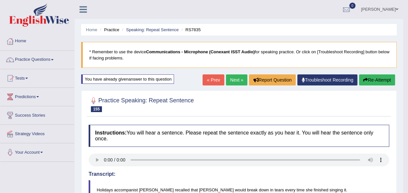
click at [367, 78] on button "Re-Attempt" at bounding box center [377, 79] width 36 height 11
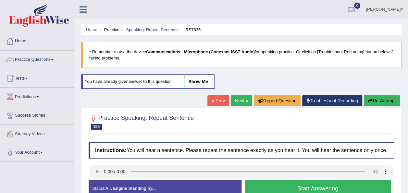
click at [277, 188] on button "Start Answering" at bounding box center [318, 188] width 146 height 17
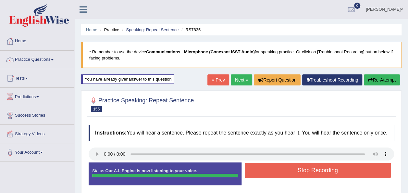
click at [281, 167] on div "Status: Our A.I. Engine is now listening to your voice. Start Answering Stop Re…" at bounding box center [241, 176] width 305 height 29
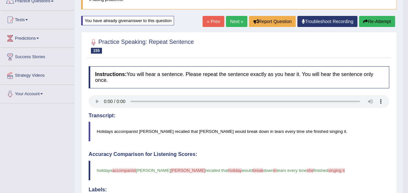
scroll to position [13, 0]
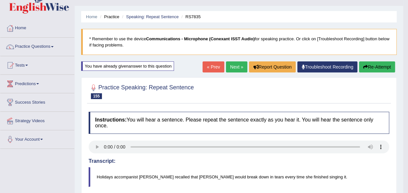
click at [368, 66] on button "Re-Attempt" at bounding box center [377, 66] width 36 height 11
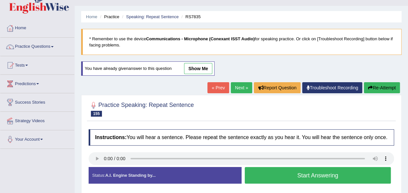
drag, startPoint x: 0, startPoint y: 0, endPoint x: 304, endPoint y: 174, distance: 350.2
click at [304, 174] on button "Start Answering" at bounding box center [318, 175] width 146 height 17
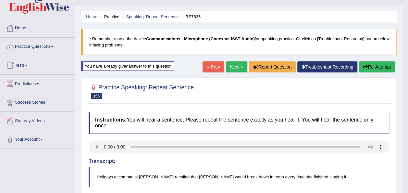
click at [373, 66] on button "Re-Attempt" at bounding box center [377, 66] width 36 height 11
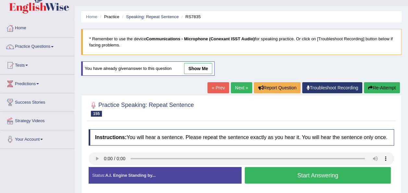
click at [283, 174] on button "Start Answering" at bounding box center [318, 175] width 146 height 17
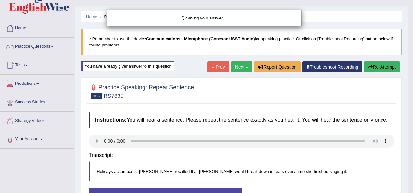
click at [288, 158] on body "Toggle navigation Home Practice Questions Speaking Practice Read Aloud Repeat S…" at bounding box center [206, 83] width 413 height 193
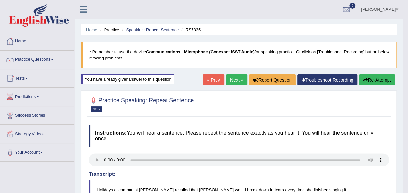
click at [233, 81] on link "Next »" at bounding box center [236, 79] width 21 height 11
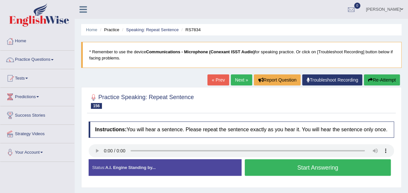
click at [278, 163] on button "Start Answering" at bounding box center [318, 167] width 146 height 17
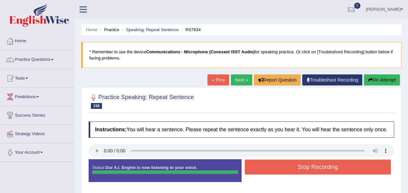
click at [301, 162] on button "Stop Recording" at bounding box center [318, 166] width 146 height 15
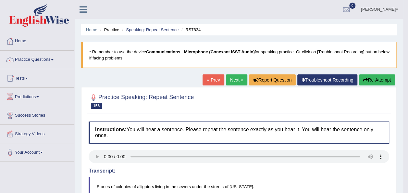
click at [369, 80] on button "Re-Attempt" at bounding box center [377, 79] width 36 height 11
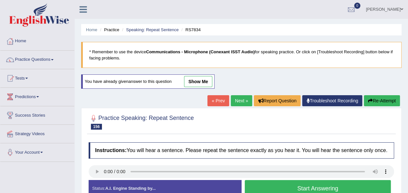
click at [282, 187] on button "Start Answering" at bounding box center [318, 188] width 146 height 17
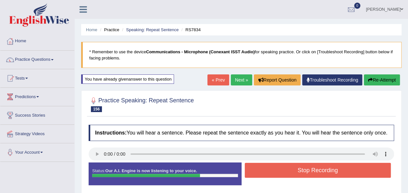
click at [315, 166] on button "Stop Recording" at bounding box center [318, 170] width 146 height 15
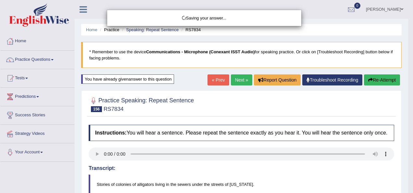
click at [411, 155] on div "Saving your answer..." at bounding box center [206, 96] width 413 height 193
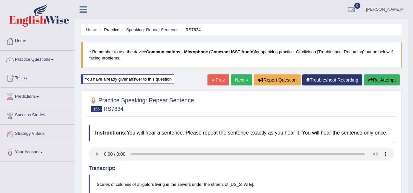
click at [411, 155] on body "Toggle navigation Home Practice Questions Speaking Practice Read Aloud Repeat S…" at bounding box center [206, 96] width 413 height 193
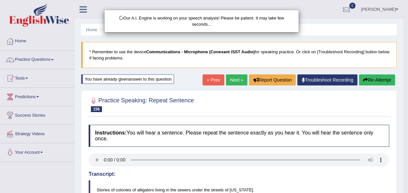
click at [408, 155] on html "Toggle navigation Home Practice Questions Speaking Practice Read Aloud Repeat S…" at bounding box center [204, 96] width 408 height 193
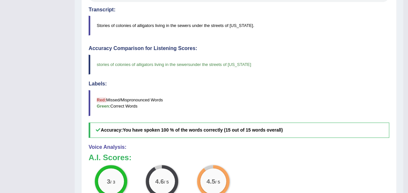
scroll to position [0, 0]
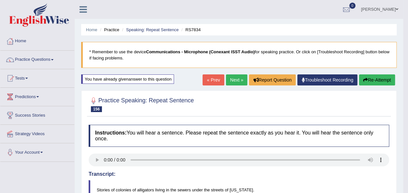
click at [229, 80] on link "Next »" at bounding box center [236, 79] width 21 height 11
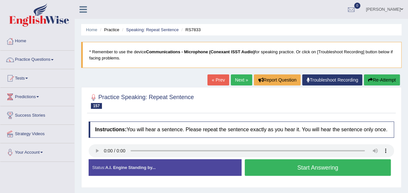
click at [244, 169] on div "Start Answering" at bounding box center [318, 168] width 153 height 18
click at [260, 168] on button "Start Answering" at bounding box center [318, 167] width 146 height 17
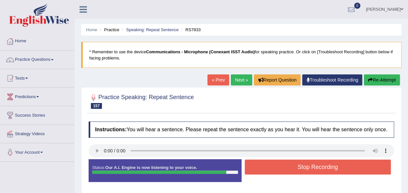
click at [276, 164] on button "Stop Recording" at bounding box center [318, 166] width 146 height 15
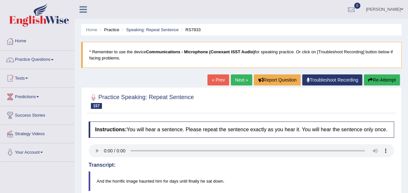
click at [92, 148] on body "Toggle navigation Home Practice Questions Speaking Practice Read Aloud Repeat S…" at bounding box center [204, 96] width 408 height 193
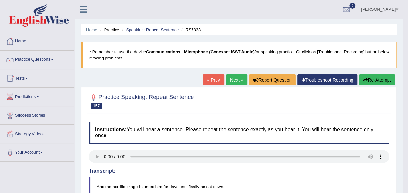
click at [371, 77] on button "Re-Attempt" at bounding box center [377, 79] width 36 height 11
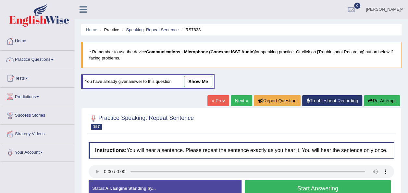
click at [265, 188] on button "Start Answering" at bounding box center [318, 188] width 146 height 17
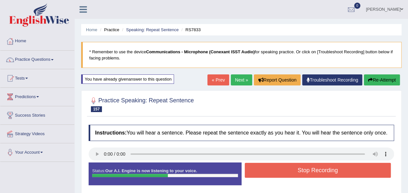
click at [276, 172] on button "Stop Recording" at bounding box center [318, 170] width 146 height 15
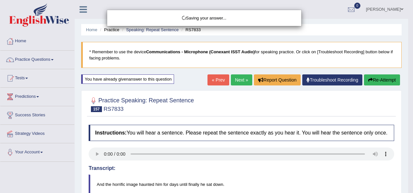
click at [408, 127] on html "Toggle navigation Home Practice Questions Speaking Practice Read Aloud Repeat S…" at bounding box center [206, 96] width 413 height 193
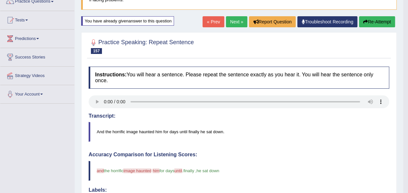
scroll to position [59, 0]
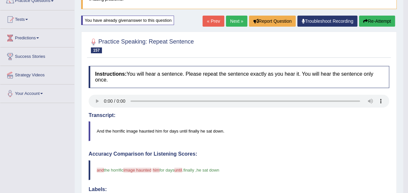
click at [381, 21] on button "Re-Attempt" at bounding box center [377, 21] width 36 height 11
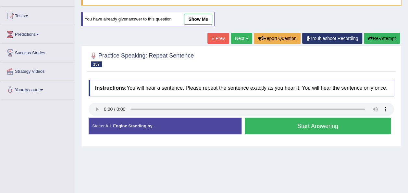
scroll to position [59, 0]
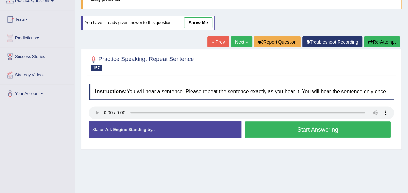
click at [267, 131] on button "Start Answering" at bounding box center [318, 129] width 146 height 17
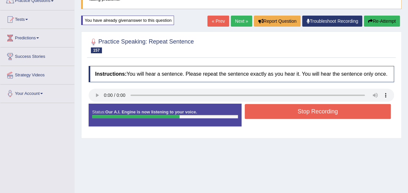
click at [303, 111] on button "Stop Recording" at bounding box center [318, 111] width 146 height 15
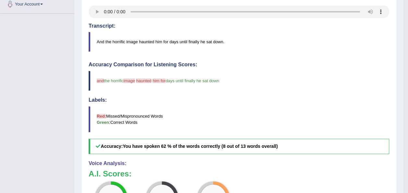
scroll to position [0, 0]
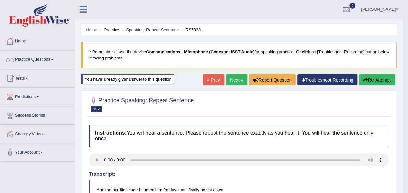
click at [377, 80] on button "Re-Attempt" at bounding box center [377, 79] width 36 height 11
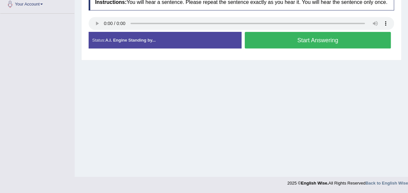
click at [284, 36] on button "Start Answering" at bounding box center [318, 40] width 146 height 17
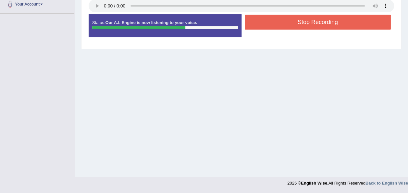
click at [272, 20] on button "Stop Recording" at bounding box center [318, 22] width 146 height 15
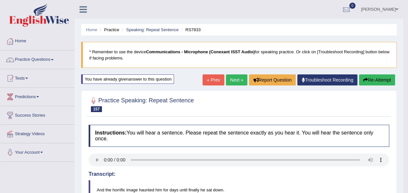
click at [238, 78] on link "Next »" at bounding box center [236, 79] width 21 height 11
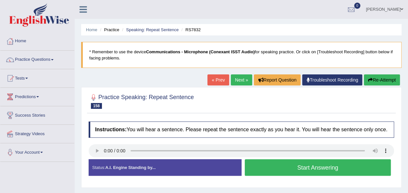
click at [277, 168] on button "Start Answering" at bounding box center [318, 167] width 146 height 17
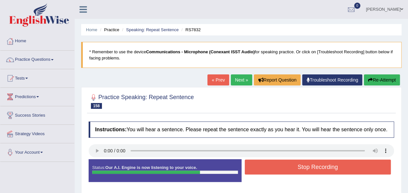
click at [277, 168] on button "Stop Recording" at bounding box center [318, 166] width 146 height 15
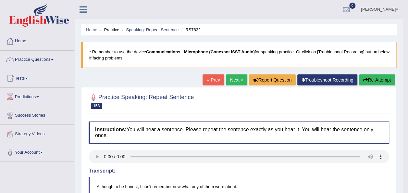
click at [232, 80] on link "Next »" at bounding box center [236, 79] width 21 height 11
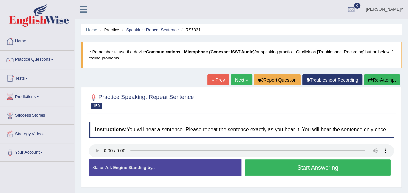
click at [256, 168] on button "Start Answering" at bounding box center [318, 167] width 146 height 17
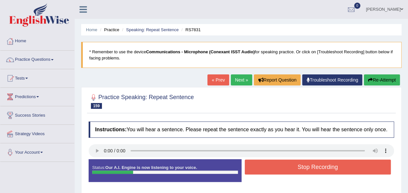
click at [256, 168] on button "Stop Recording" at bounding box center [318, 166] width 146 height 15
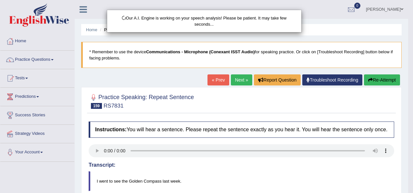
click at [410, 180] on body "Toggle navigation Home Practice Questions Speaking Practice Read Aloud Repeat S…" at bounding box center [206, 96] width 413 height 193
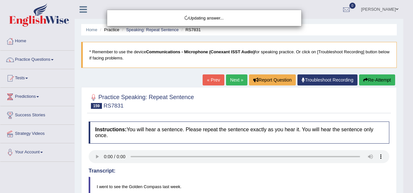
click at [410, 180] on html "Toggle navigation Home Practice Questions Speaking Practice Read Aloud Repeat S…" at bounding box center [206, 96] width 413 height 193
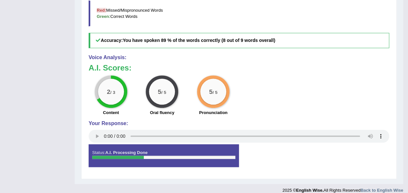
scroll to position [82, 0]
